Goal: Check status: Check status

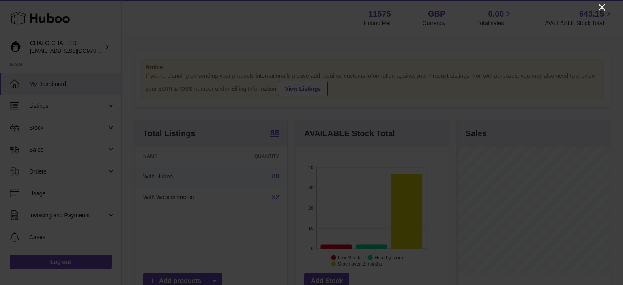
click at [602, 4] on icon "Close" at bounding box center [602, 7] width 10 height 10
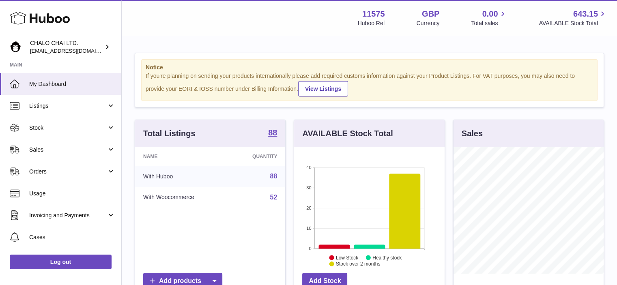
scroll to position [405560, 405536]
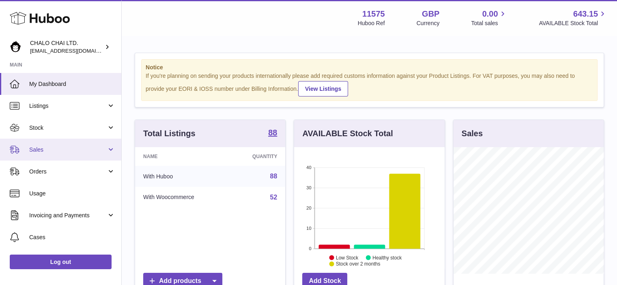
click at [45, 147] on span "Sales" at bounding box center [67, 150] width 77 height 8
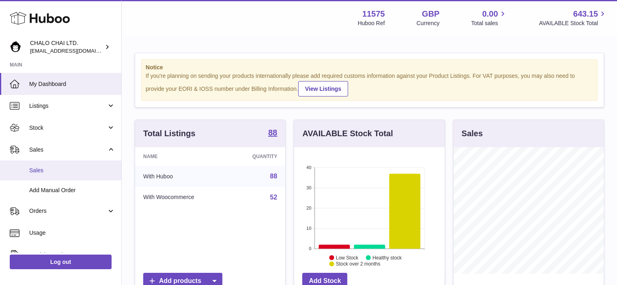
click at [49, 168] on span "Sales" at bounding box center [72, 171] width 86 height 8
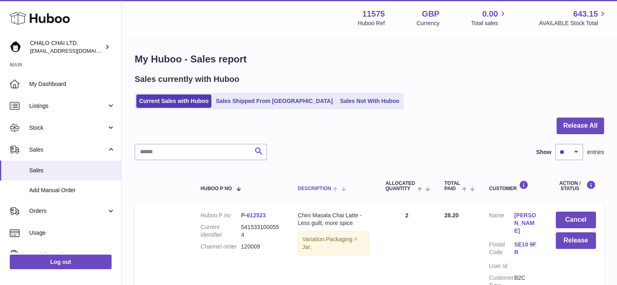
scroll to position [41, 0]
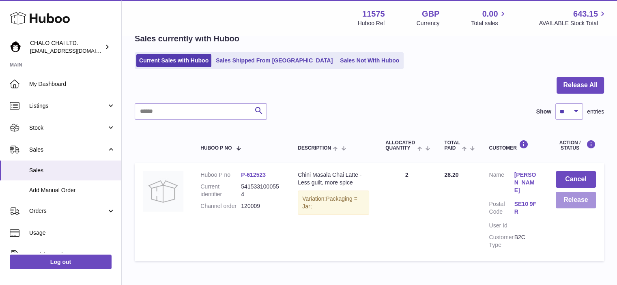
click at [583, 203] on button "Release" at bounding box center [576, 200] width 40 height 17
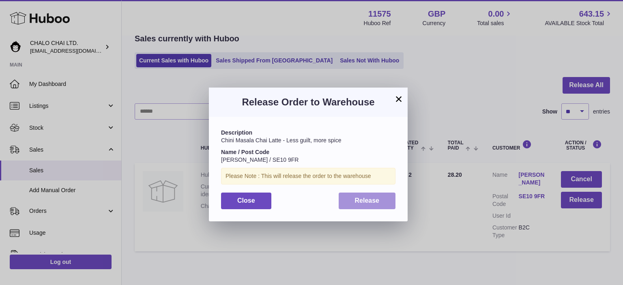
click at [356, 198] on span "Release" at bounding box center [367, 200] width 25 height 7
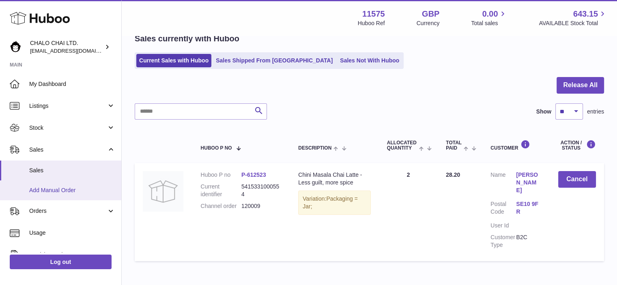
click at [70, 187] on span "Add Manual Order" at bounding box center [72, 191] width 86 height 8
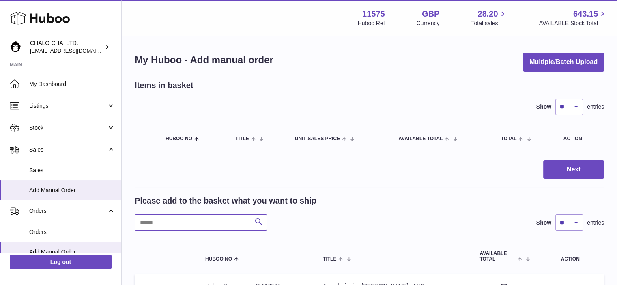
click at [172, 219] on input "text" at bounding box center [201, 223] width 132 height 16
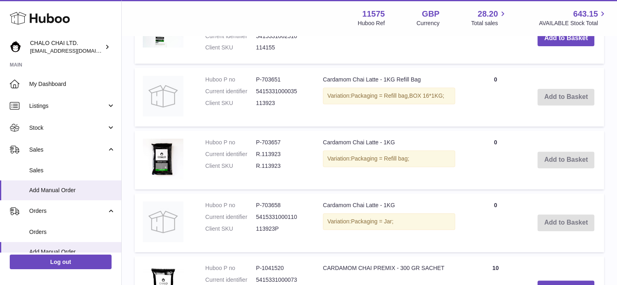
scroll to position [365, 0]
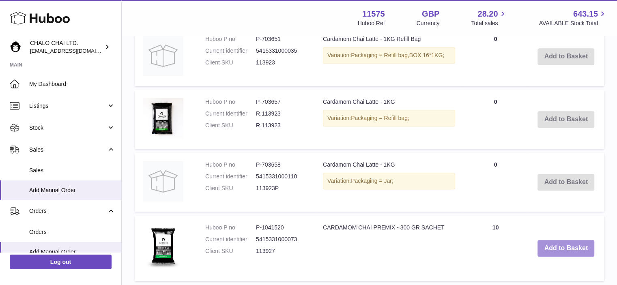
type input "******"
click at [563, 244] on button "Add to Basket" at bounding box center [566, 248] width 57 height 17
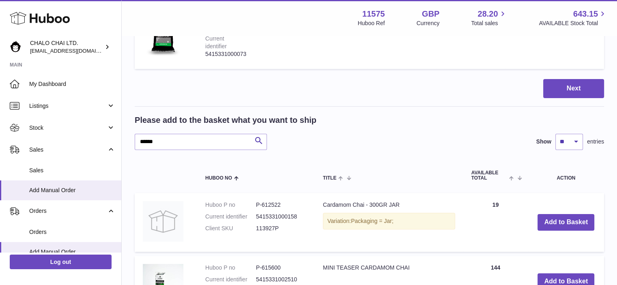
scroll to position [73, 0]
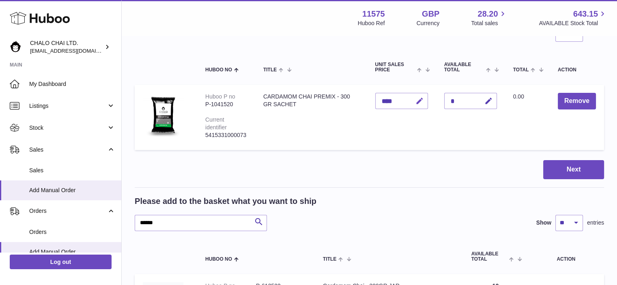
click at [417, 100] on icon "button" at bounding box center [419, 101] width 9 height 9
click at [488, 102] on icon "button" at bounding box center [488, 101] width 9 height 9
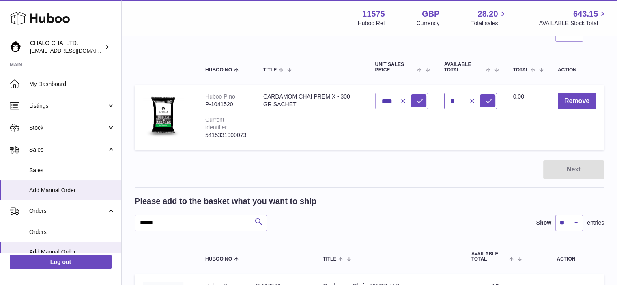
drag, startPoint x: 459, startPoint y: 101, endPoint x: 441, endPoint y: 103, distance: 18.1
click at [444, 103] on input "*" at bounding box center [470, 101] width 53 height 16
type input "*"
type input "**"
click at [519, 134] on td "Total 0.00" at bounding box center [527, 117] width 45 height 65
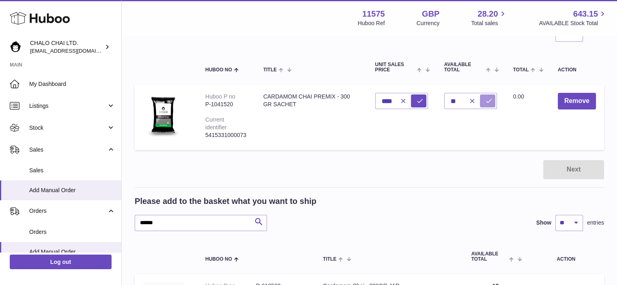
click at [485, 101] on icon "submit" at bounding box center [488, 100] width 7 height 7
click at [578, 170] on button "Next" at bounding box center [573, 169] width 61 height 19
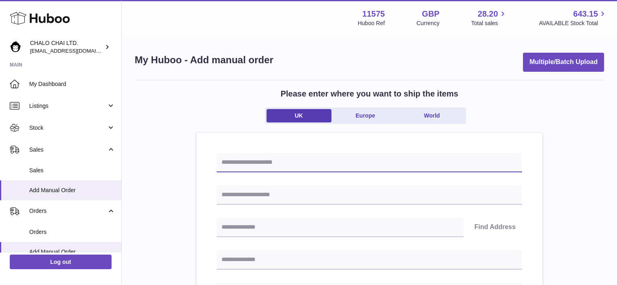
click at [303, 159] on input "text" at bounding box center [369, 162] width 305 height 19
type input "****"
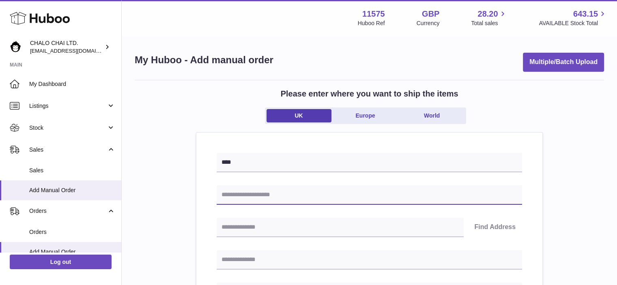
click at [232, 189] on input "text" at bounding box center [369, 194] width 305 height 19
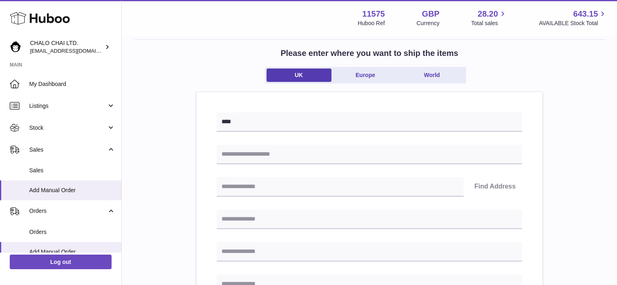
scroll to position [81, 0]
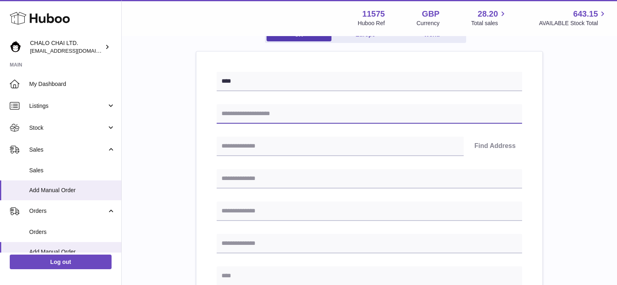
click at [233, 116] on input "text" at bounding box center [369, 113] width 305 height 19
paste input "*******"
type input "*******"
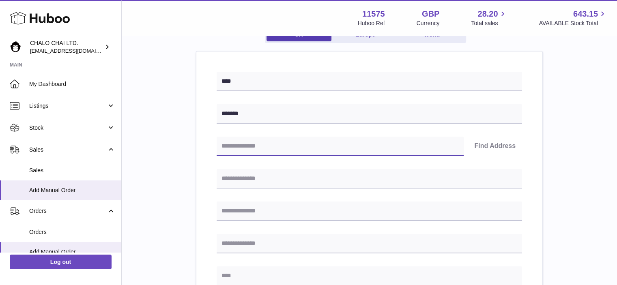
click at [325, 146] on input "text" at bounding box center [340, 146] width 247 height 19
paste input "*******"
type input "*******"
click at [488, 146] on button "Find Address" at bounding box center [495, 146] width 54 height 19
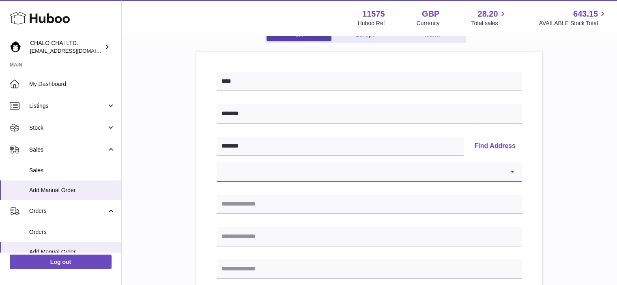
click at [249, 166] on select "**********" at bounding box center [369, 171] width 305 height 19
select select "**"
click at [217, 162] on select "**********" at bounding box center [369, 171] width 305 height 19
type input "**********"
type input "******"
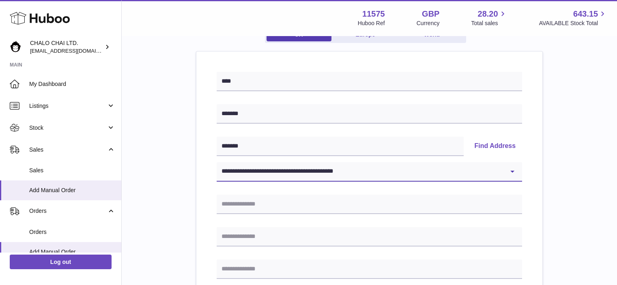
type input "*******"
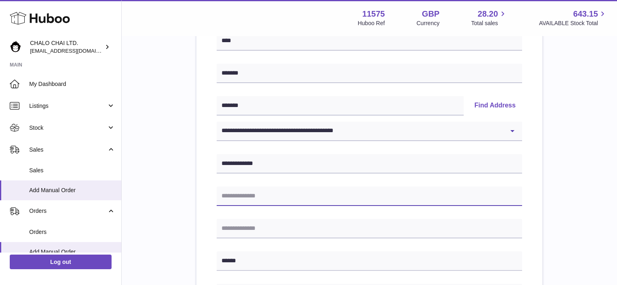
click at [238, 195] on input "text" at bounding box center [369, 196] width 305 height 19
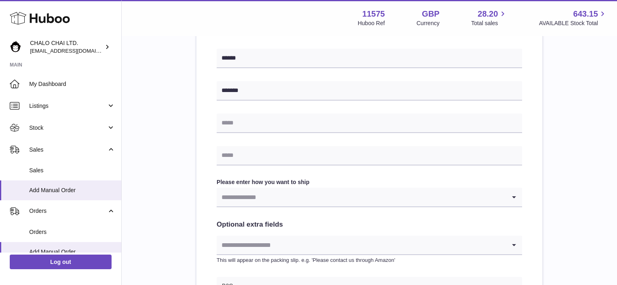
scroll to position [406, 0]
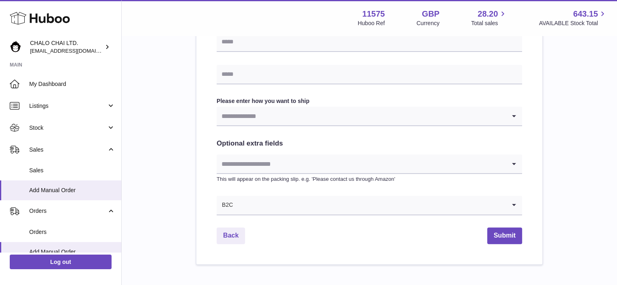
type input "******"
click at [243, 121] on input "Search for option" at bounding box center [361, 116] width 289 height 19
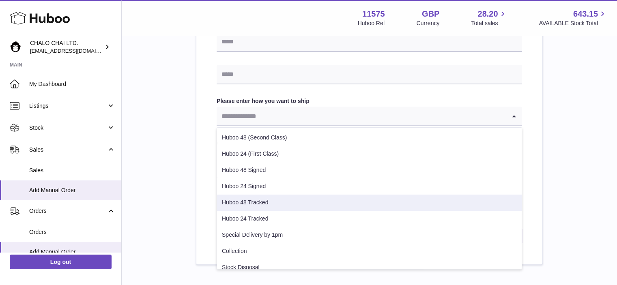
click at [271, 202] on li "Huboo 48 Tracked" at bounding box center [369, 203] width 305 height 16
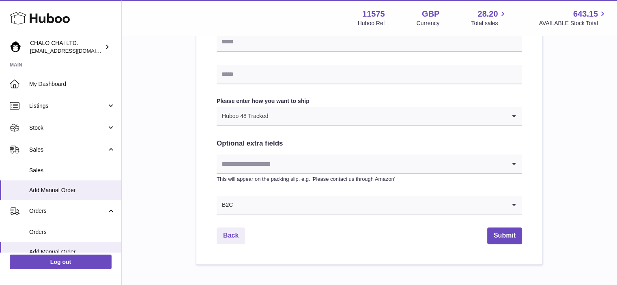
click at [257, 157] on input "Search for option" at bounding box center [361, 164] width 289 height 19
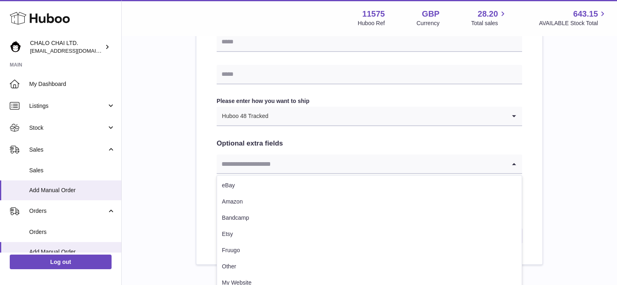
click at [251, 162] on input "Search for option" at bounding box center [361, 164] width 289 height 19
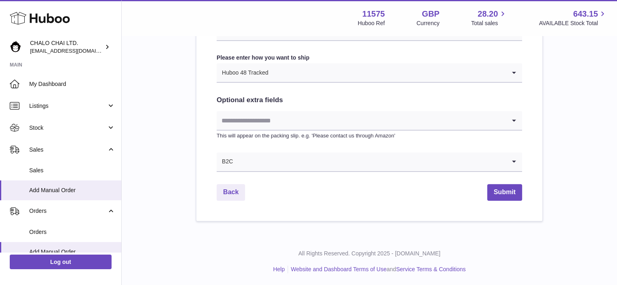
click at [231, 161] on div "B2C" at bounding box center [361, 162] width 289 height 19
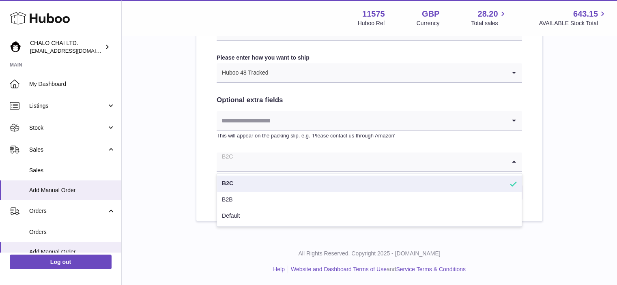
click at [230, 181] on li "B2C" at bounding box center [369, 184] width 305 height 16
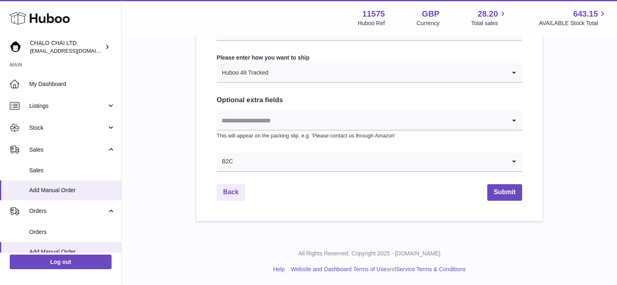
click at [237, 120] on input "Search for option" at bounding box center [361, 120] width 289 height 19
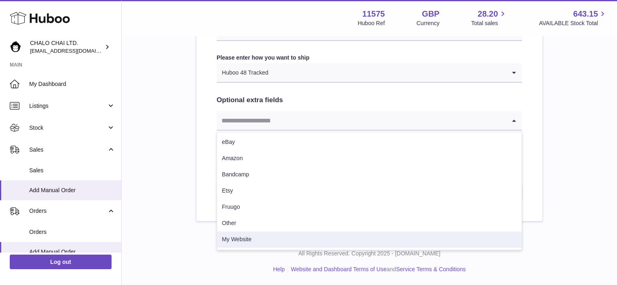
click at [235, 239] on li "My Website" at bounding box center [369, 240] width 305 height 16
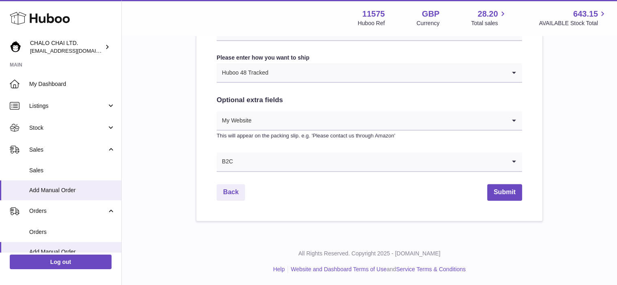
click at [232, 162] on div "B2C" at bounding box center [361, 162] width 289 height 19
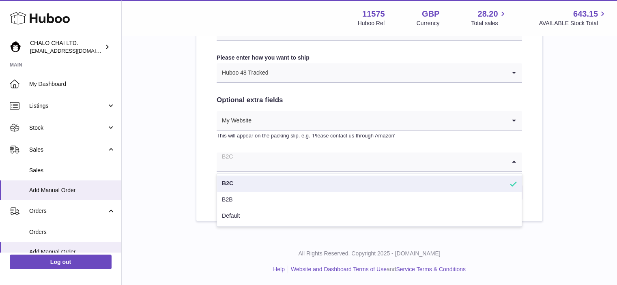
click at [232, 183] on li "B2C" at bounding box center [369, 184] width 305 height 16
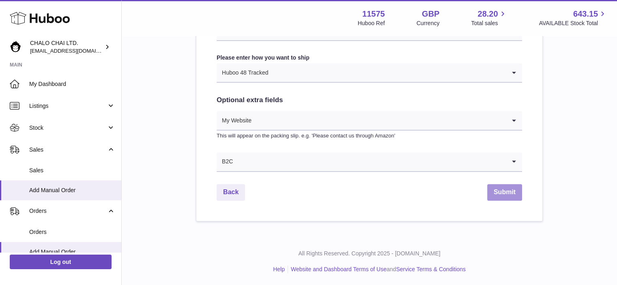
click at [495, 189] on button "Submit" at bounding box center [504, 192] width 35 height 17
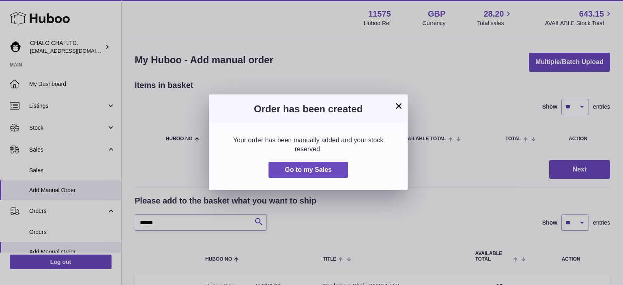
click at [397, 103] on button "×" at bounding box center [399, 106] width 10 height 10
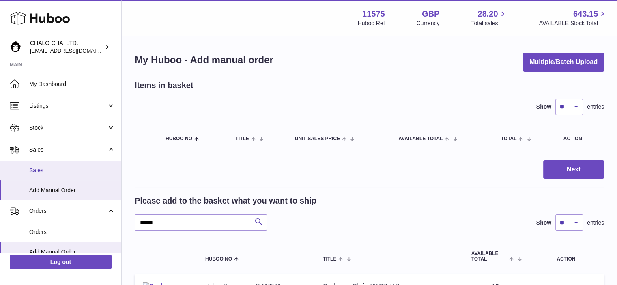
click at [52, 166] on link "Sales" at bounding box center [60, 171] width 121 height 20
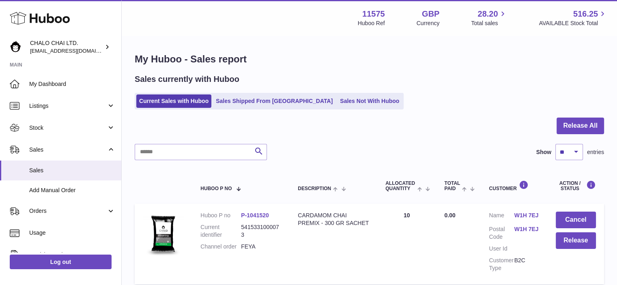
scroll to position [41, 0]
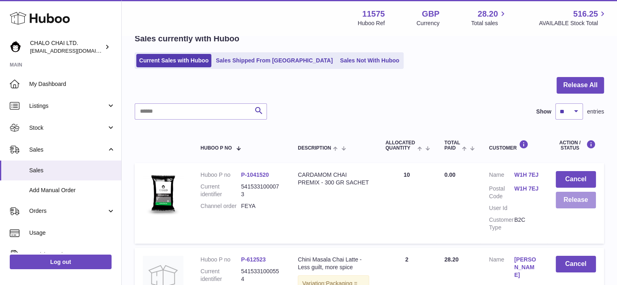
click at [571, 200] on button "Release" at bounding box center [576, 200] width 40 height 17
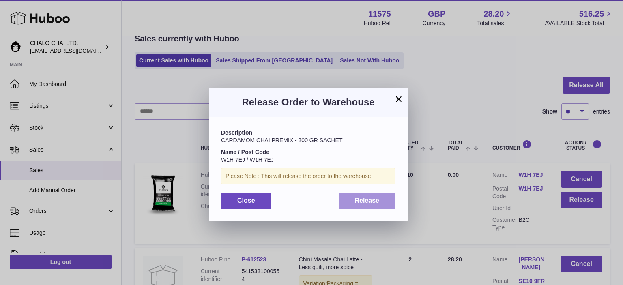
click at [375, 202] on span "Release" at bounding box center [367, 200] width 25 height 7
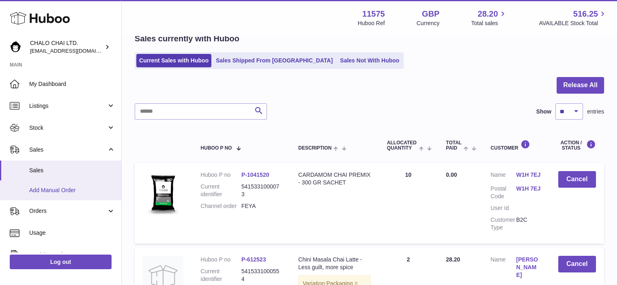
click at [42, 189] on span "Add Manual Order" at bounding box center [72, 191] width 86 height 8
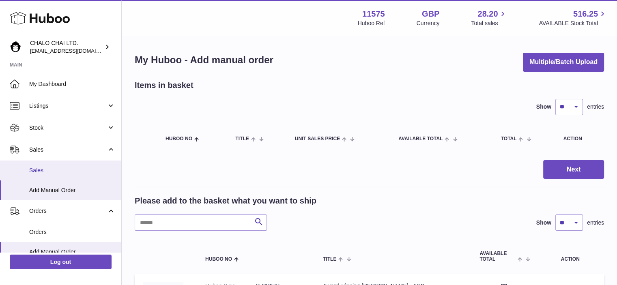
click at [37, 168] on span "Sales" at bounding box center [72, 171] width 86 height 8
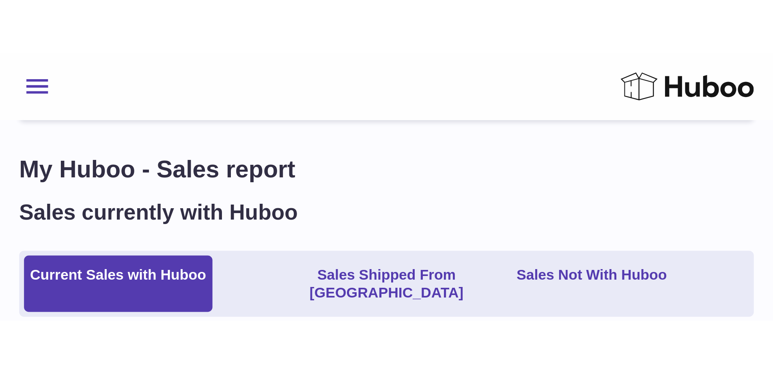
scroll to position [37, 0]
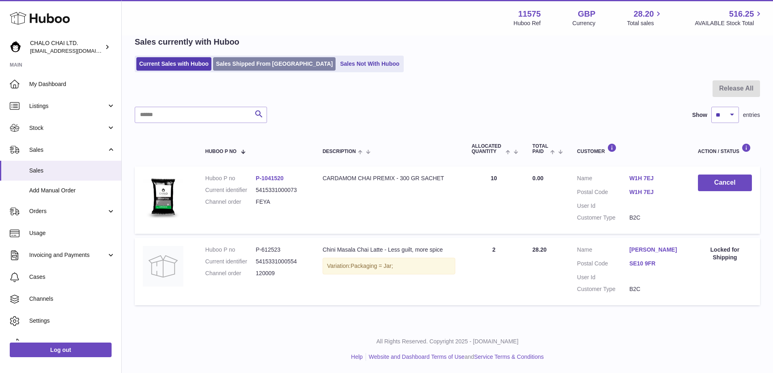
click at [247, 62] on link "Sales Shipped From [GEOGRAPHIC_DATA]" at bounding box center [274, 63] width 123 height 13
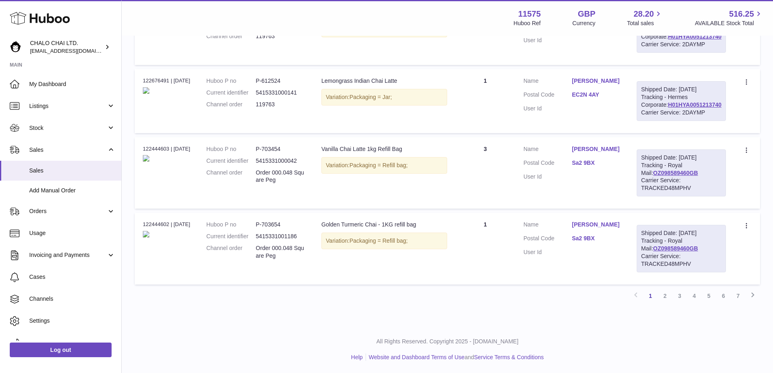
scroll to position [730, 0]
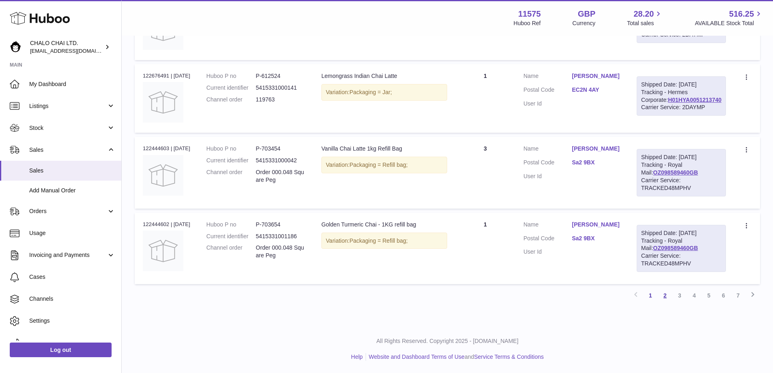
click at [665, 293] on link "2" at bounding box center [665, 295] width 15 height 15
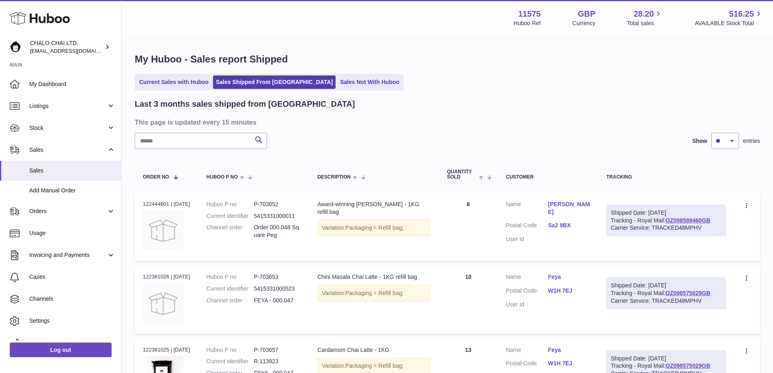
drag, startPoint x: 708, startPoint y: 230, endPoint x: 610, endPoint y: 213, distance: 99.7
click at [610, 213] on div "Shipped Date: [DATE] Tracking - Royal Mail: OZ098589460GB Carrier Service: TRAC…" at bounding box center [666, 220] width 120 height 32
copy div "Shipped Date: [DATE] Tracking - Royal Mail: OZ098589460GB Carrier Service: TRAC…"
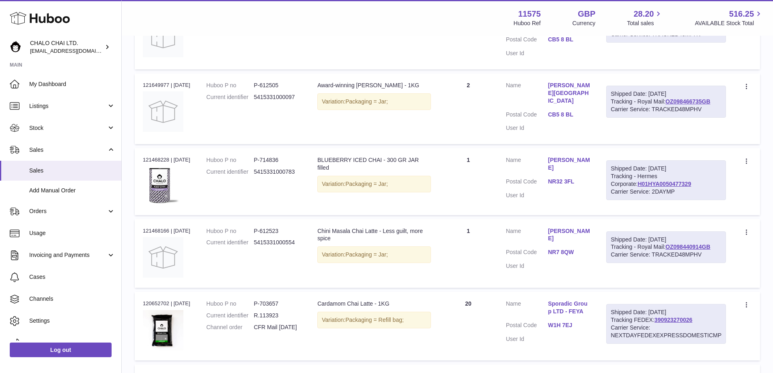
scroll to position [630, 0]
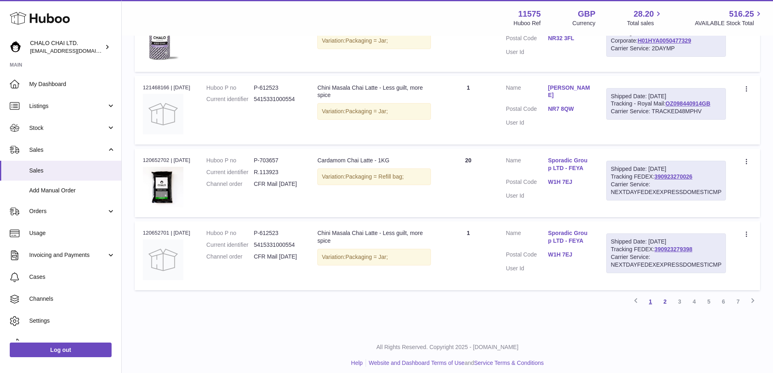
click at [648, 295] on link "1" at bounding box center [650, 301] width 15 height 15
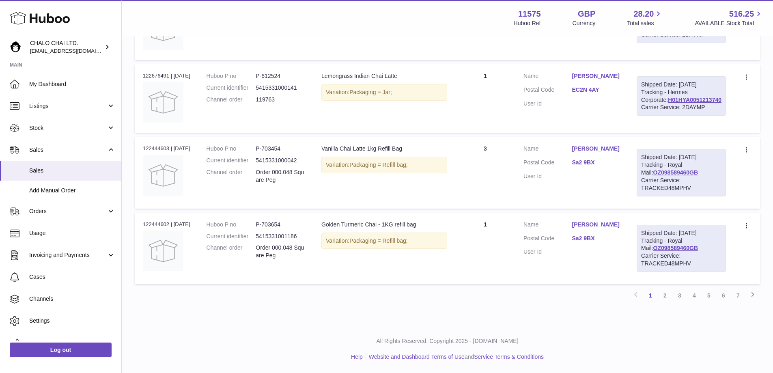
scroll to position [726, 0]
drag, startPoint x: 672, startPoint y: 157, endPoint x: 660, endPoint y: 121, distance: 38.1
click at [660, 121] on td "Shipped Date: [DATE] Tracking - Hermes Corporate: H01HYA0051213740 Carrier Serv…" at bounding box center [680, 98] width 105 height 69
copy div "Shipped Date: [DATE] Tracking - Hermes Corporate: H01HYA0051213740 Carrier Serv…"
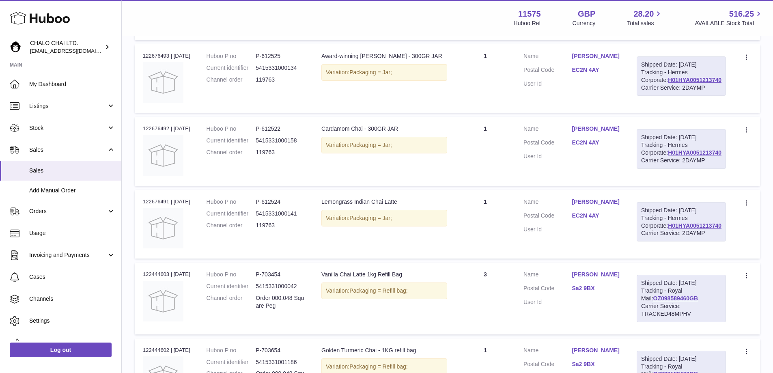
scroll to position [483, 0]
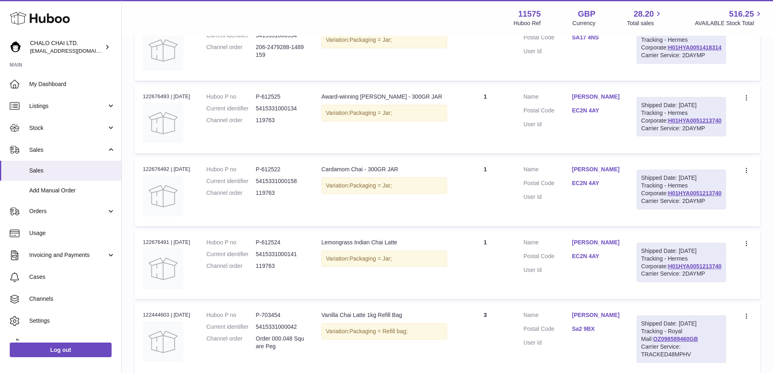
drag, startPoint x: 680, startPoint y: 133, endPoint x: 665, endPoint y: 96, distance: 40.2
click at [665, 64] on div "Shipped Date: [DATE] Tracking - Hermes Corporate: H01HYA0051418314 Carrier Serv…" at bounding box center [681, 44] width 89 height 40
copy div "Shipped Date: [DATE] Tracking - Hermes Corporate: H01HYA0051418314 Carrier Serv…"
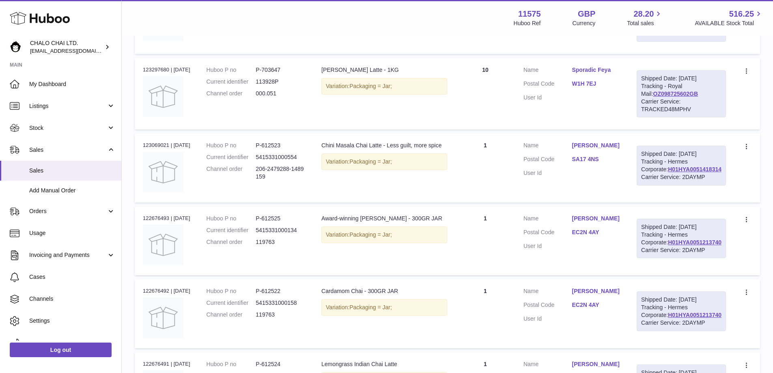
scroll to position [320, 0]
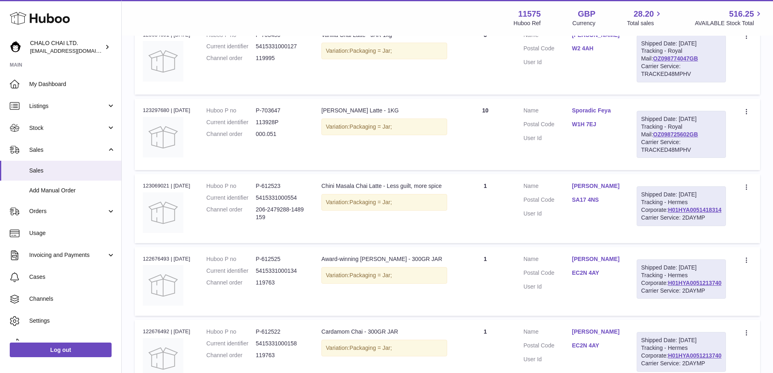
drag, startPoint x: 708, startPoint y: 212, endPoint x: 717, endPoint y: 211, distance: 9.8
click at [708, 154] on div "Carrier Service: TRACKED48MPHV" at bounding box center [681, 145] width 80 height 15
drag, startPoint x: 699, startPoint y: 205, endPoint x: 665, endPoint y: 166, distance: 52.1
click at [665, 158] on div "Shipped Date: [DATE] Tracking - Royal Mail: OZ098725602GB Carrier Service: TRAC…" at bounding box center [681, 134] width 89 height 47
copy div "Shipped Date: [DATE] Tracking - Royal Mail: OZ098725602GB Carrier Service: TRAC…"
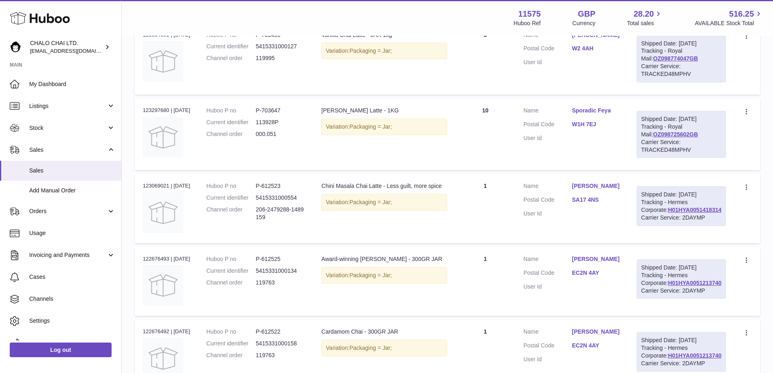
scroll to position [280, 0]
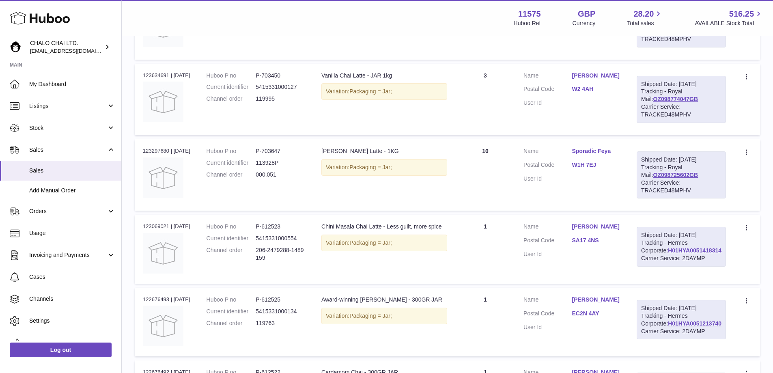
drag, startPoint x: 719, startPoint y: 161, endPoint x: 666, endPoint y: 116, distance: 69.1
click at [666, 116] on div "Shipped Date: [DATE] Tracking - Royal Mail: OZ098774047GB Carrier Service: TRAC…" at bounding box center [681, 99] width 89 height 47
copy div "Shipped Date: [DATE] Tracking - Royal Mail: OZ098774047GB Carrier Service: TRAC…"
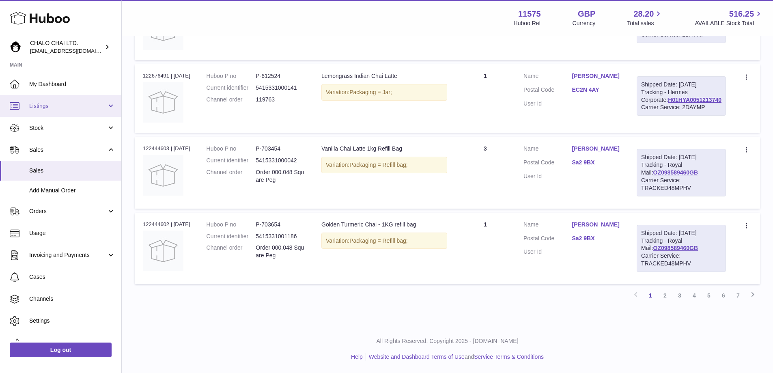
scroll to position [692, 0]
click at [50, 124] on span "Stock" at bounding box center [67, 128] width 77 height 8
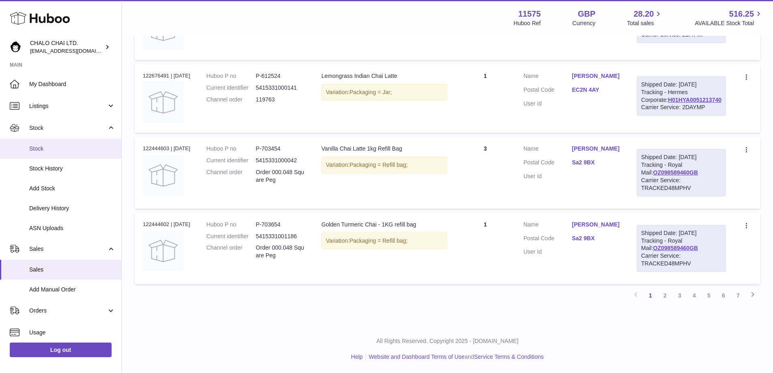
drag, startPoint x: 60, startPoint y: 151, endPoint x: 75, endPoint y: 152, distance: 15.1
click at [60, 150] on span "Stock" at bounding box center [72, 149] width 86 height 8
